Goal: Task Accomplishment & Management: Complete application form

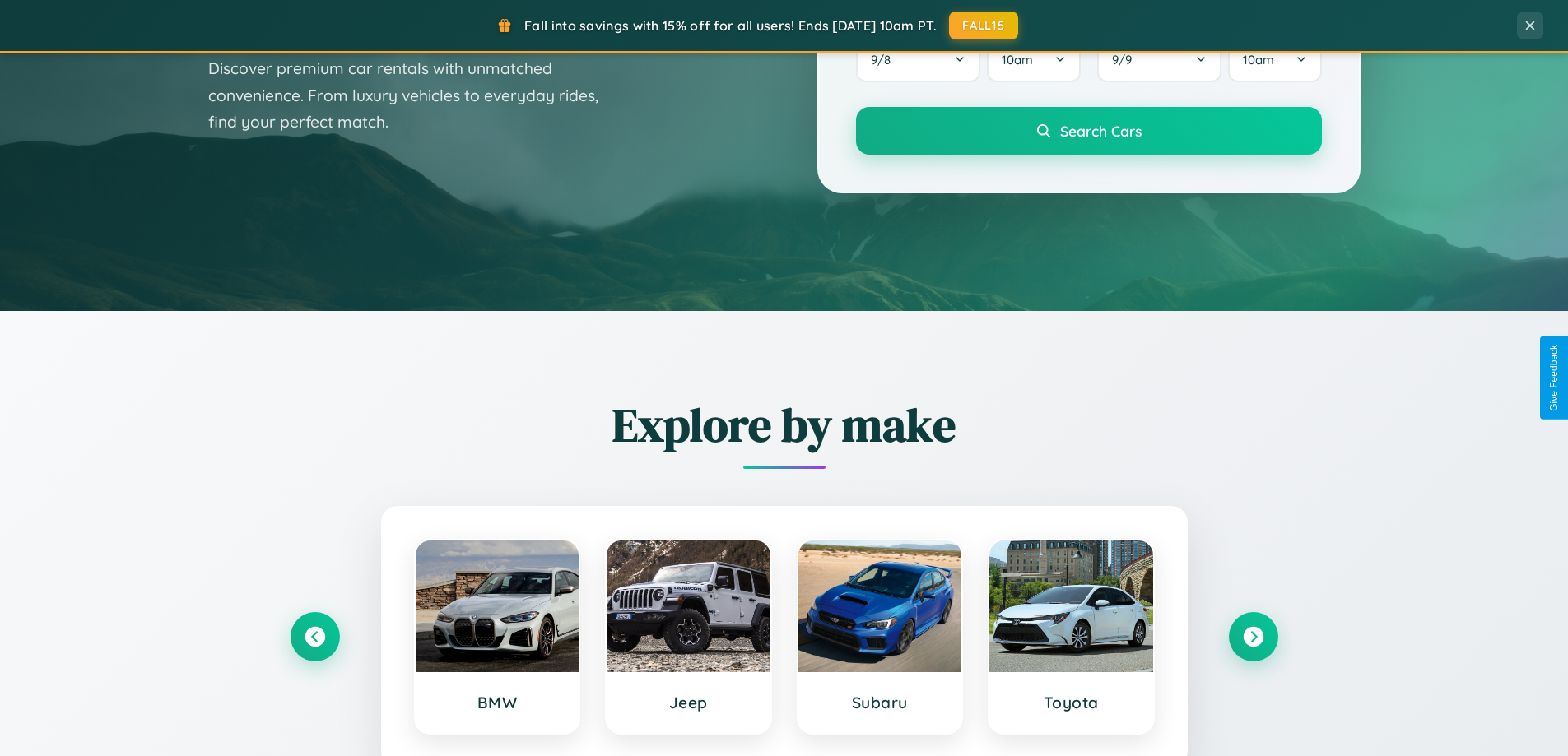
scroll to position [3165, 0]
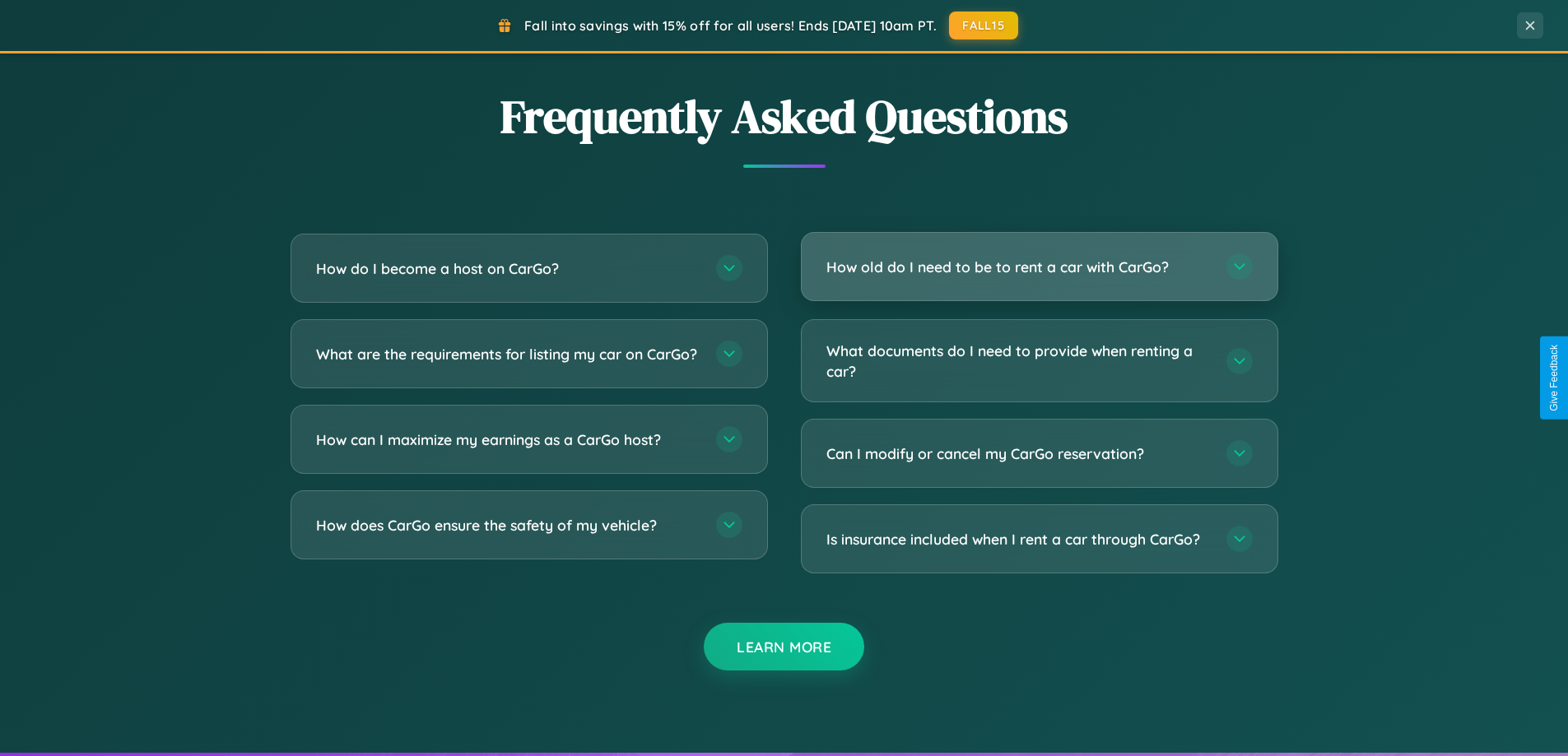
click at [1039, 266] on h3 "How old do I need to be to rent a car with CarGo?" at bounding box center [1017, 266] width 384 height 20
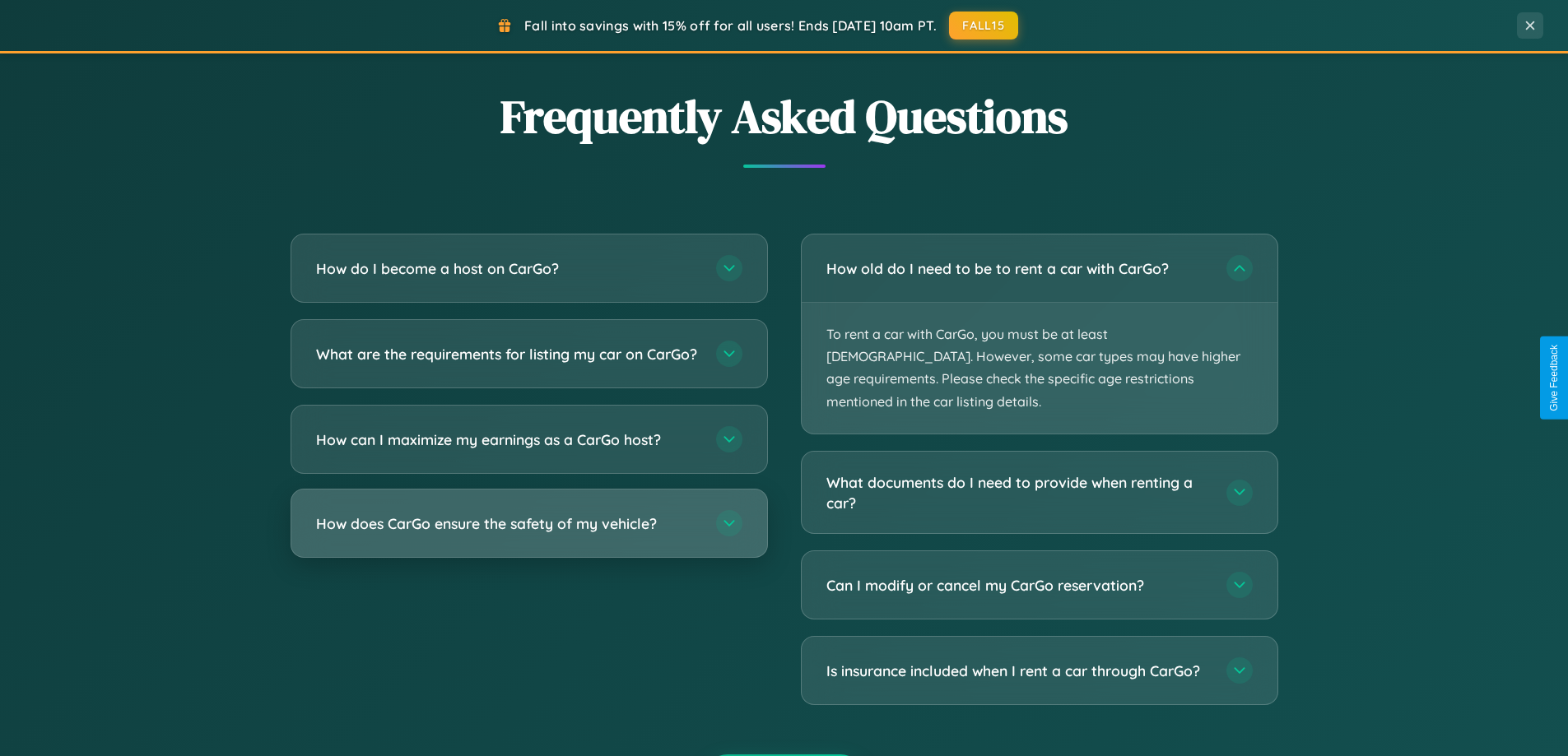
click at [528, 534] on h3 "How does CarGo ensure the safety of my vehicle?" at bounding box center [507, 523] width 384 height 20
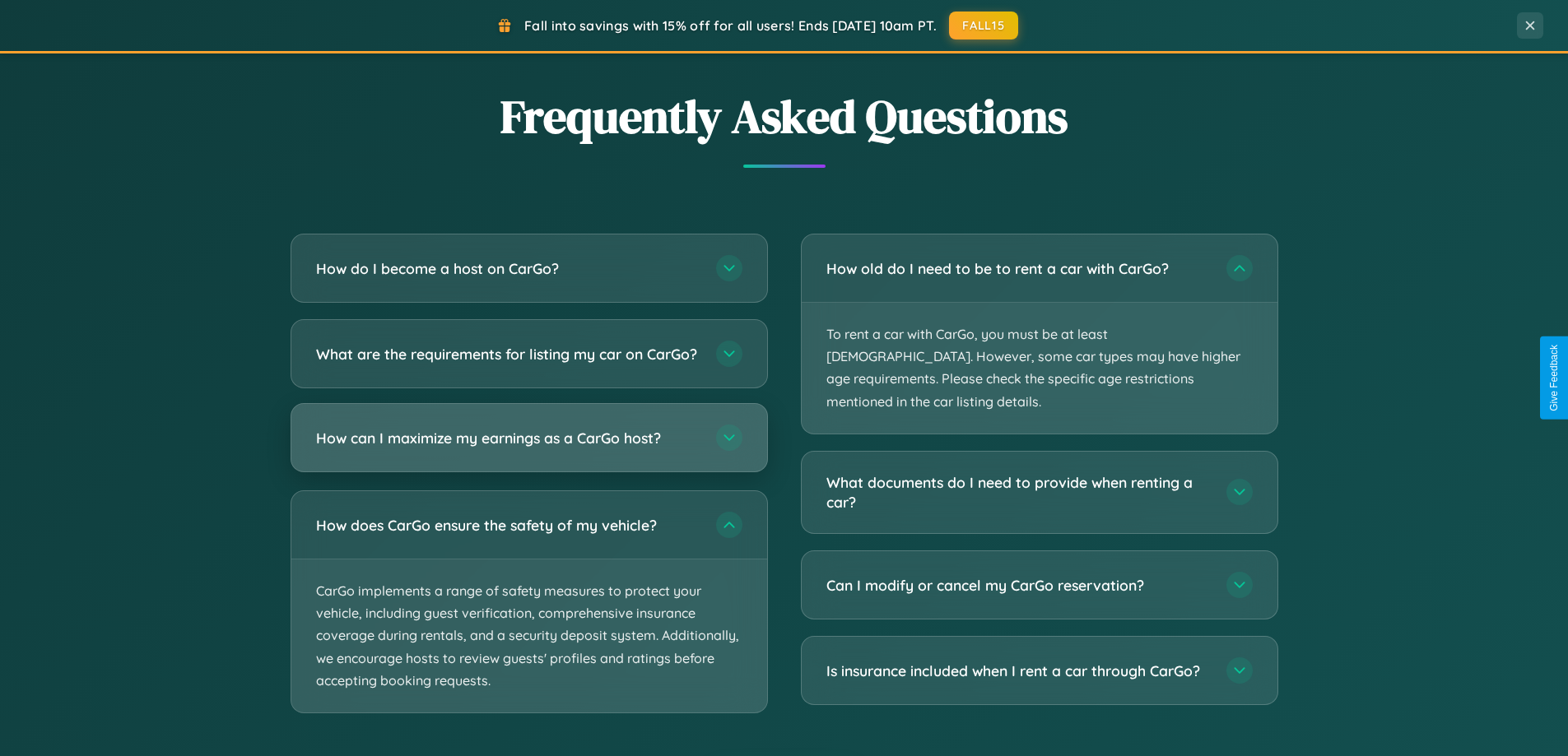
click at [528, 448] on h3 "How can I maximize my earnings as a CarGo host?" at bounding box center [507, 437] width 384 height 20
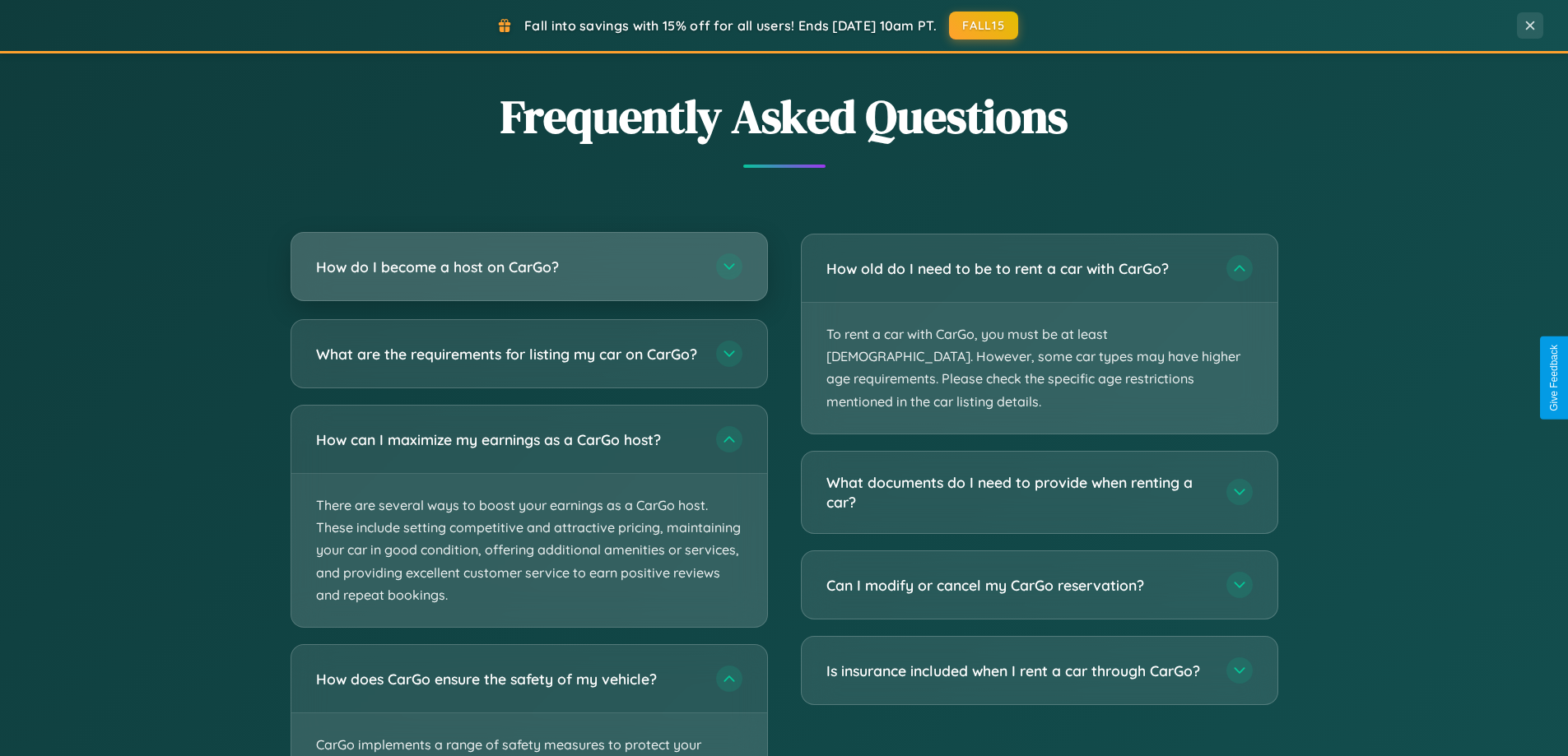
click at [528, 268] on h3 "How do I become a host on CarGo?" at bounding box center [507, 266] width 384 height 20
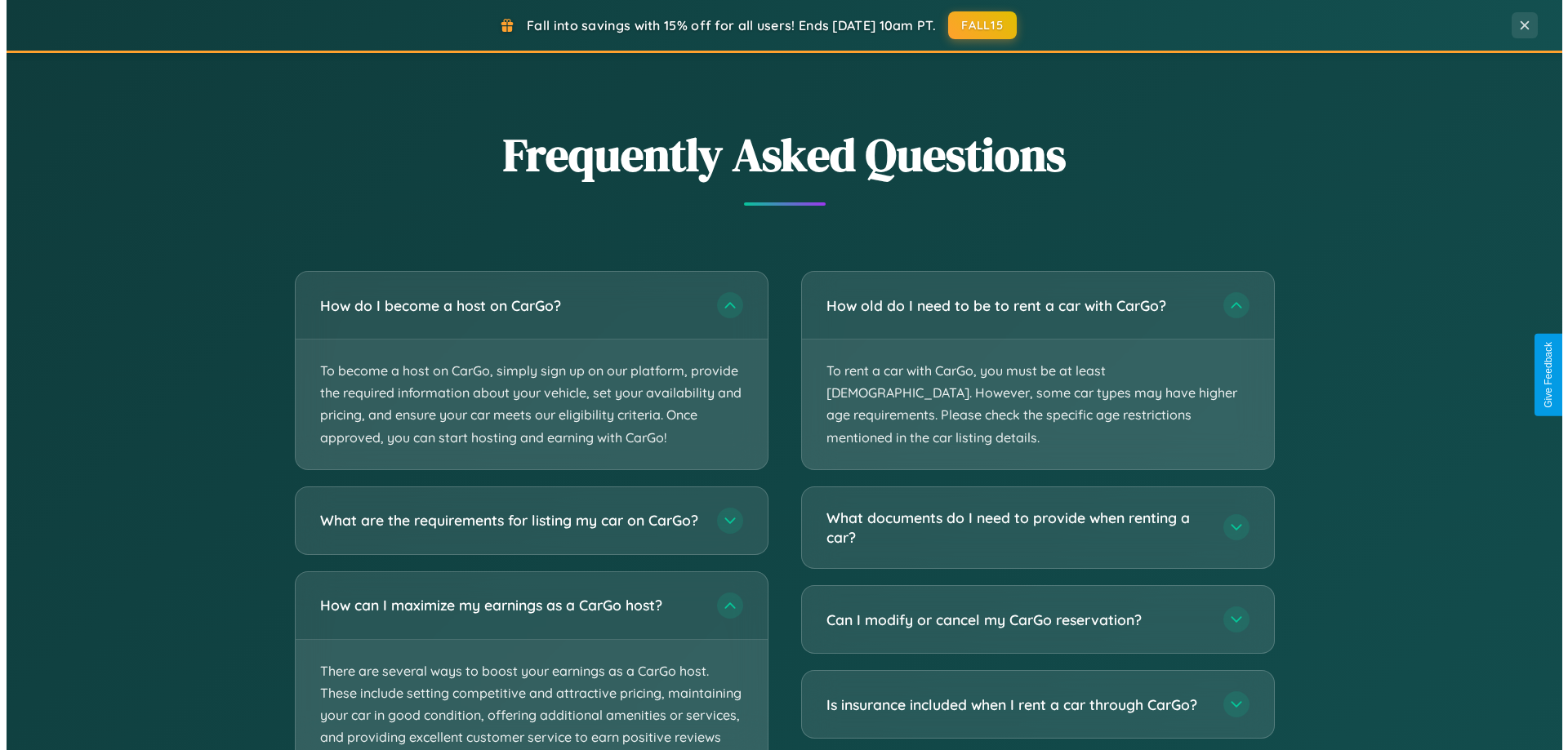
scroll to position [0, 0]
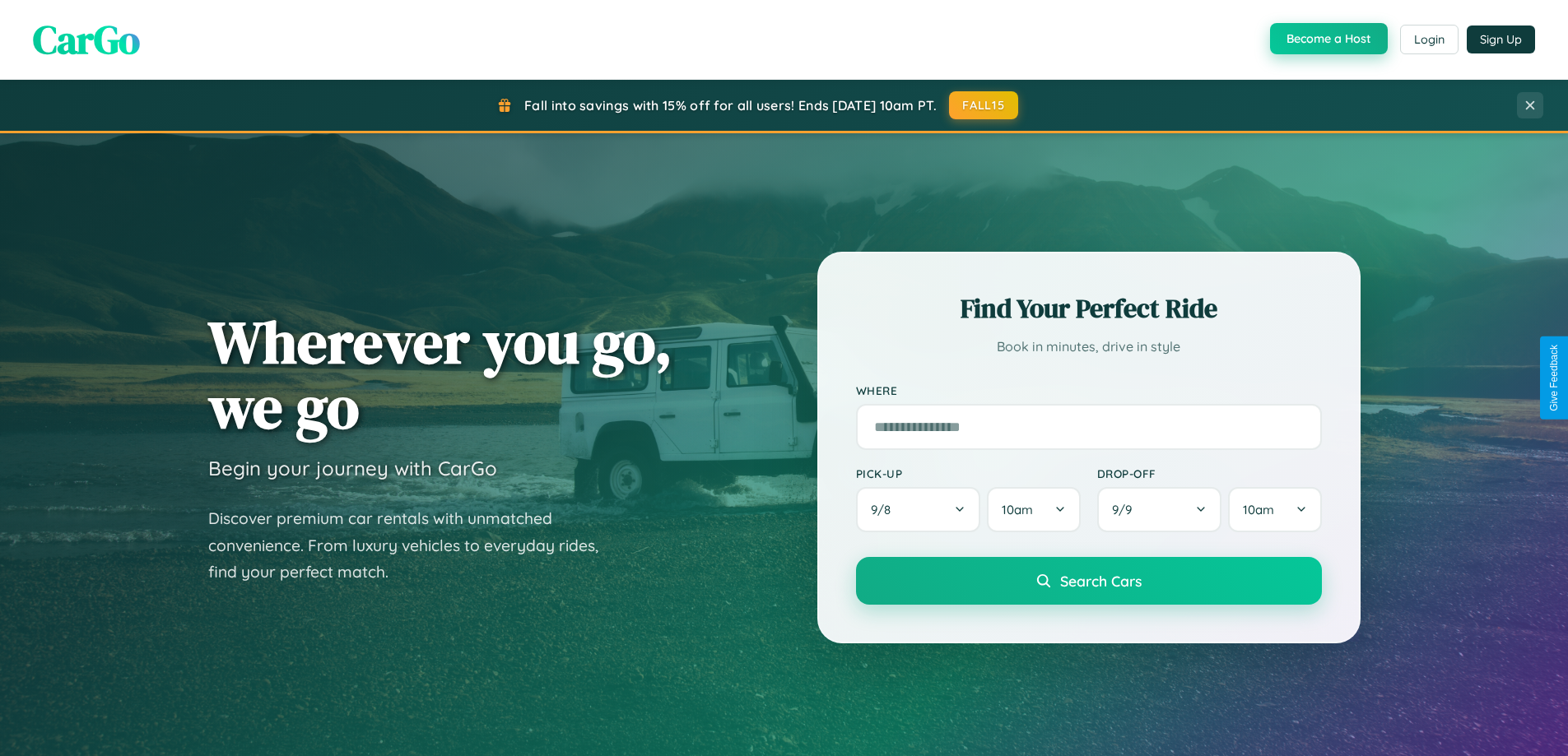
click at [1326, 40] on button "Become a Host" at bounding box center [1328, 39] width 118 height 31
